Goal: Transaction & Acquisition: Purchase product/service

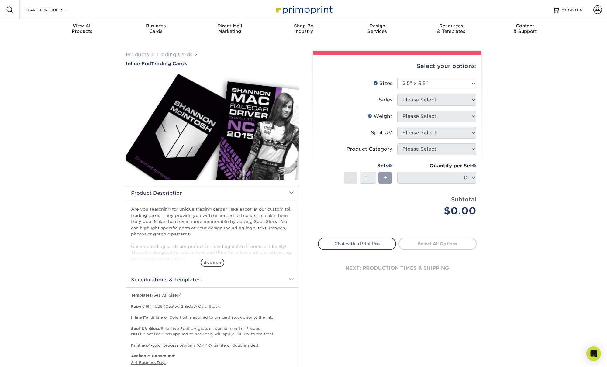
select select "2.50x3.50"
click at [363, 306] on div "Select your options: Sizes Help Sizes Please Select 2.5" x 3.5" Sides N/A" at bounding box center [395, 326] width 183 height 551
click at [358, 305] on div "Select your options: Sizes Help Sizes Please Select 2.5" x 3.5" Sides N/A" at bounding box center [395, 326] width 183 height 551
drag, startPoint x: 137, startPoint y: 64, endPoint x: 193, endPoint y: 62, distance: 55.7
click at [190, 62] on div "Products Trading Cards Inline Foil Trading Cards show more /" at bounding box center [212, 322] width 183 height 543
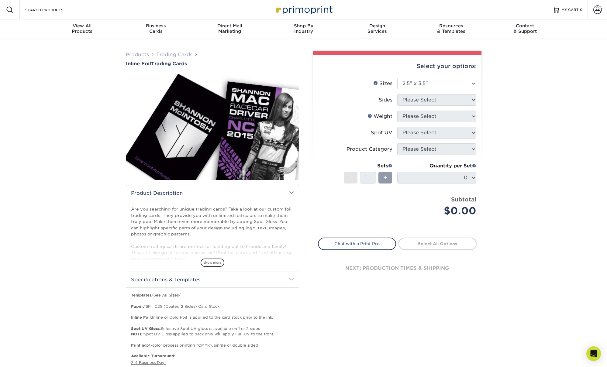
copy h1 "Inline Foil Trading Cards"
click at [64, 210] on div "Products Trading Cards Inline Foil Trading Cards show more Templates /" at bounding box center [303, 329] width 607 height 580
click at [174, 54] on link "Trading Cards" at bounding box center [174, 55] width 36 height 6
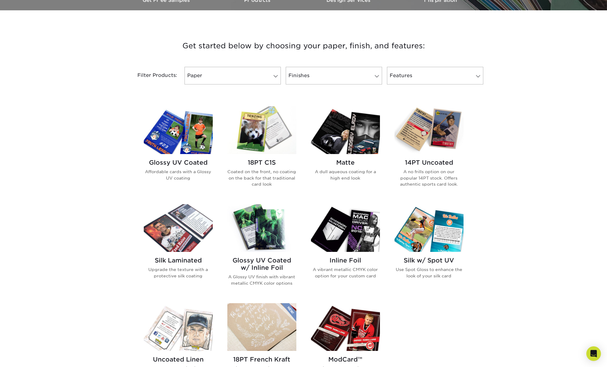
scroll to position [206, 0]
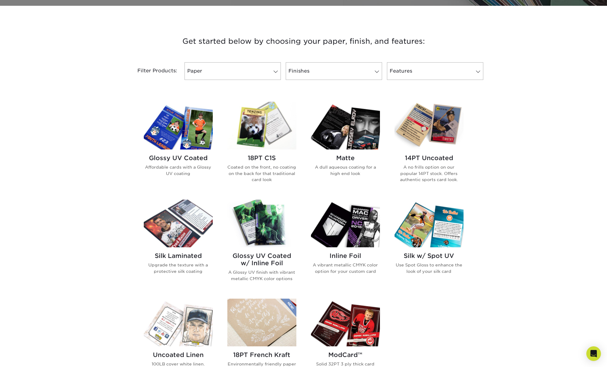
click at [166, 232] on img at bounding box center [178, 224] width 69 height 48
